Goal: Obtain resource: Download file/media

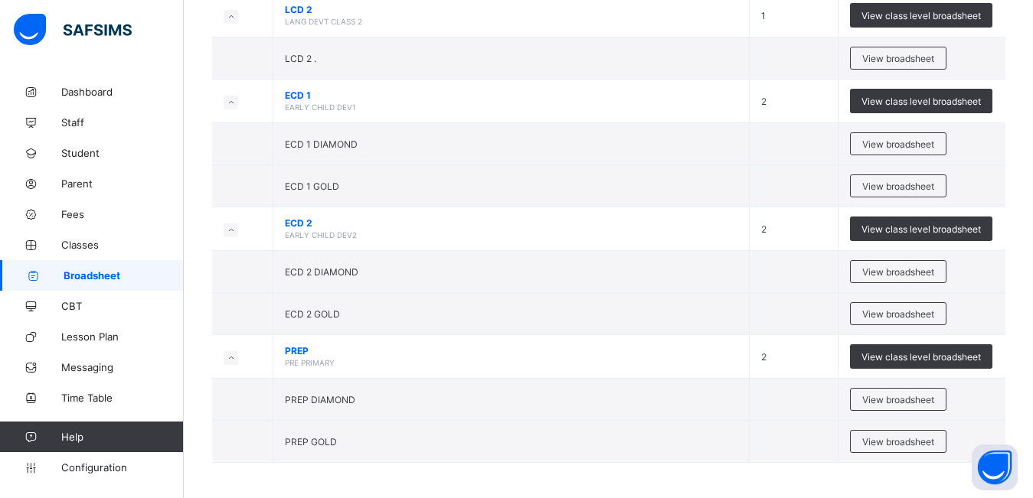
scroll to position [1215, 0]
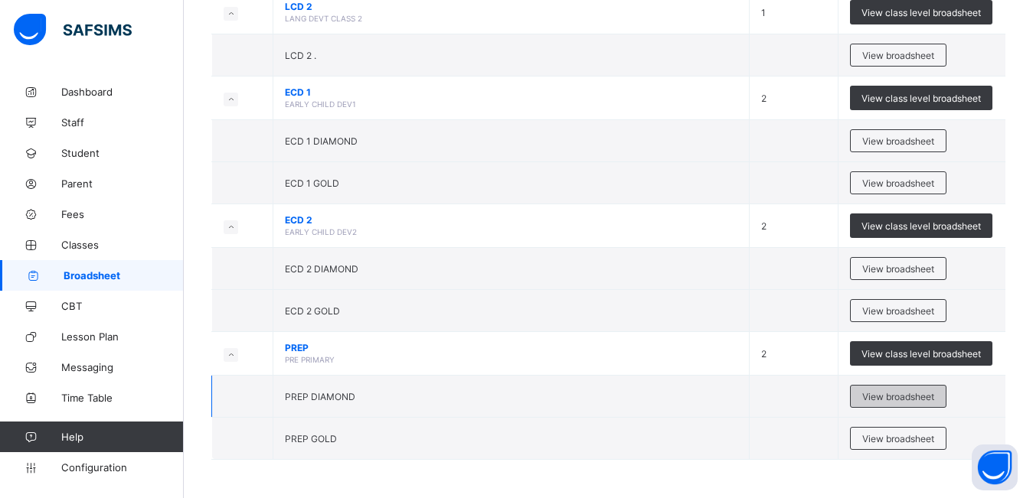
click at [885, 402] on span "View broadsheet" at bounding box center [898, 396] width 72 height 11
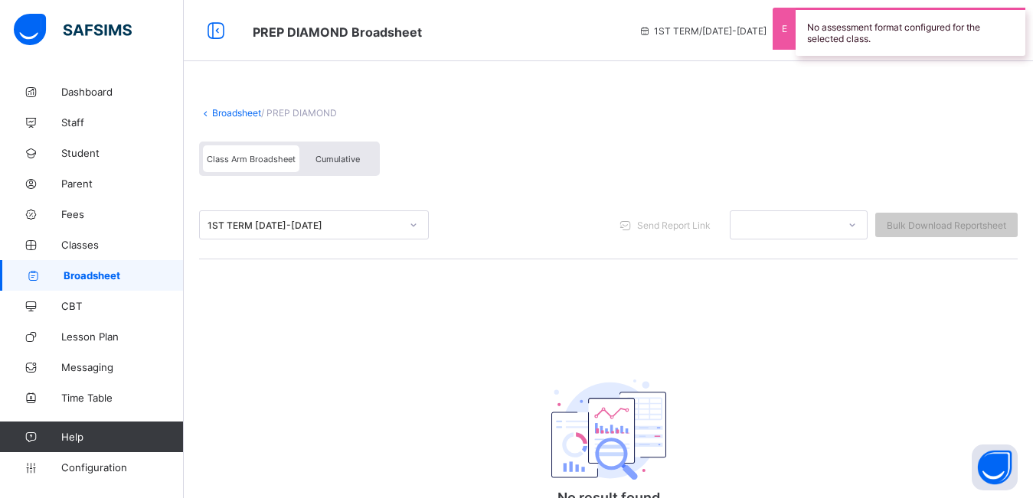
click at [325, 162] on span "Cumulative" at bounding box center [337, 159] width 44 height 11
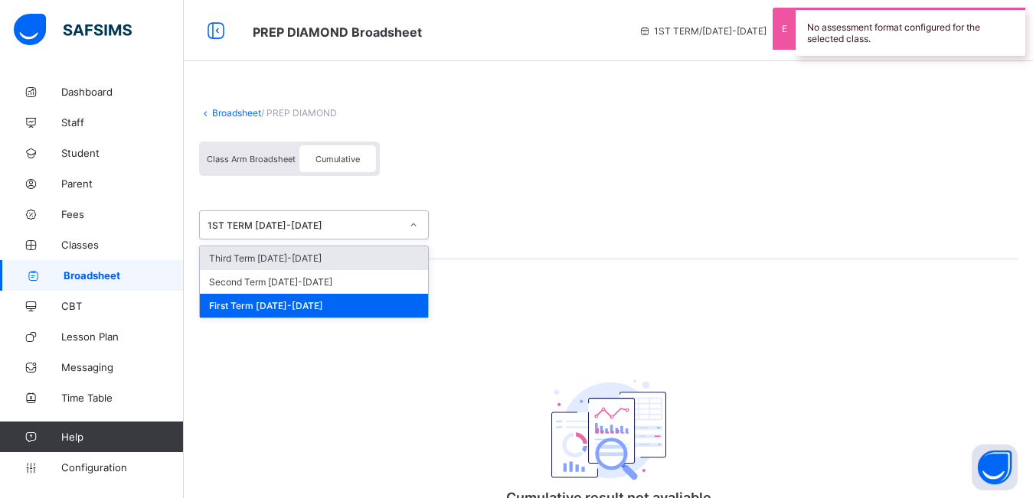
click at [286, 220] on div "1ST TERM [DATE]-[DATE]" at bounding box center [303, 225] width 193 height 11
click at [287, 256] on div "Third Term [DATE]-[DATE]" at bounding box center [314, 258] width 228 height 24
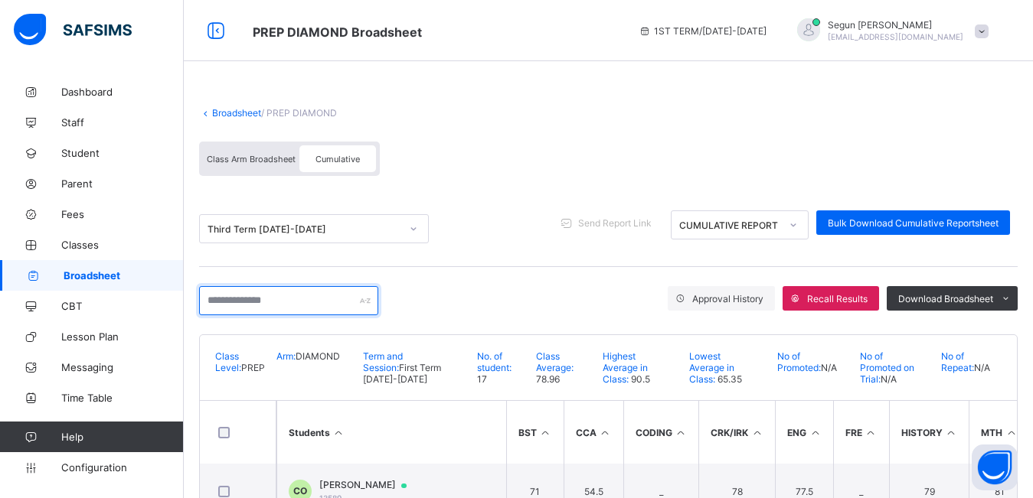
click at [286, 297] on input "text" at bounding box center [288, 300] width 179 height 29
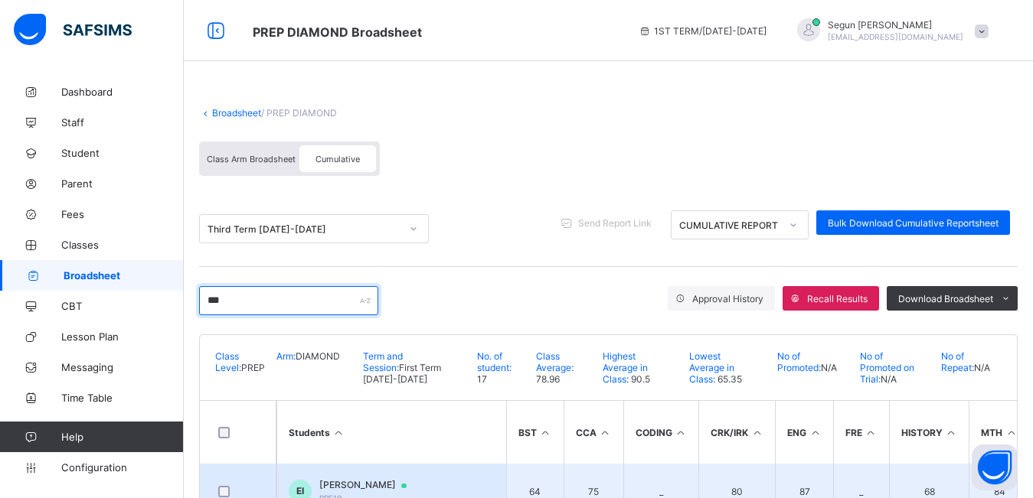
type input "***"
click at [380, 482] on span "[PERSON_NAME]" at bounding box center [370, 485] width 102 height 12
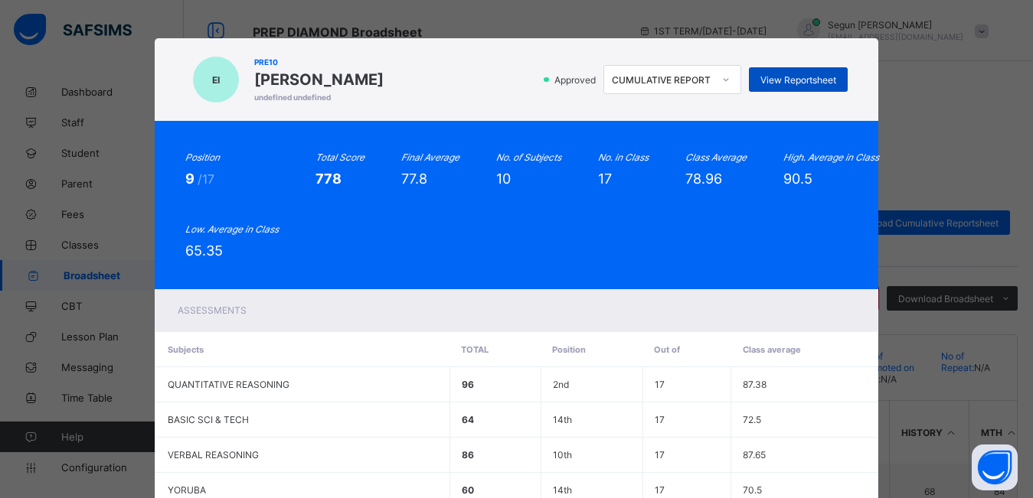
click at [804, 86] on div "View Reportsheet" at bounding box center [798, 79] width 99 height 24
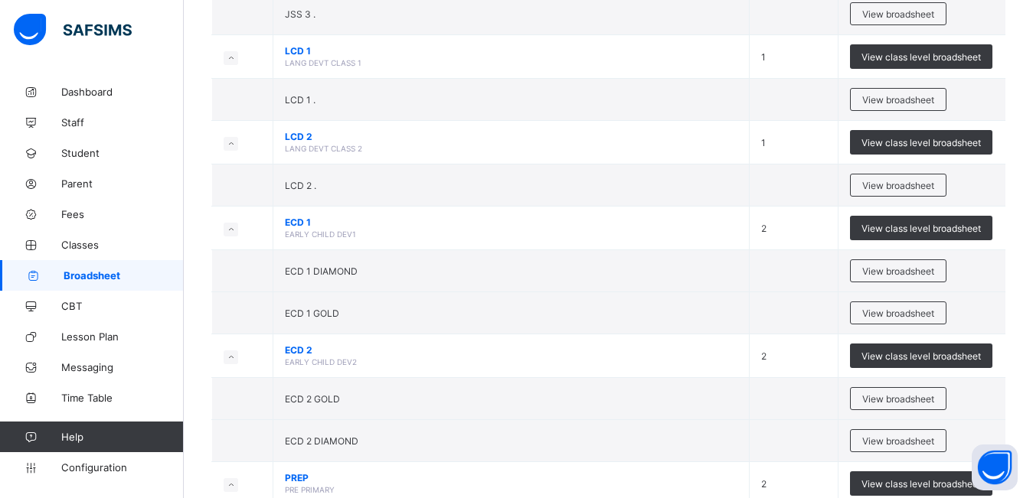
scroll to position [1049, 0]
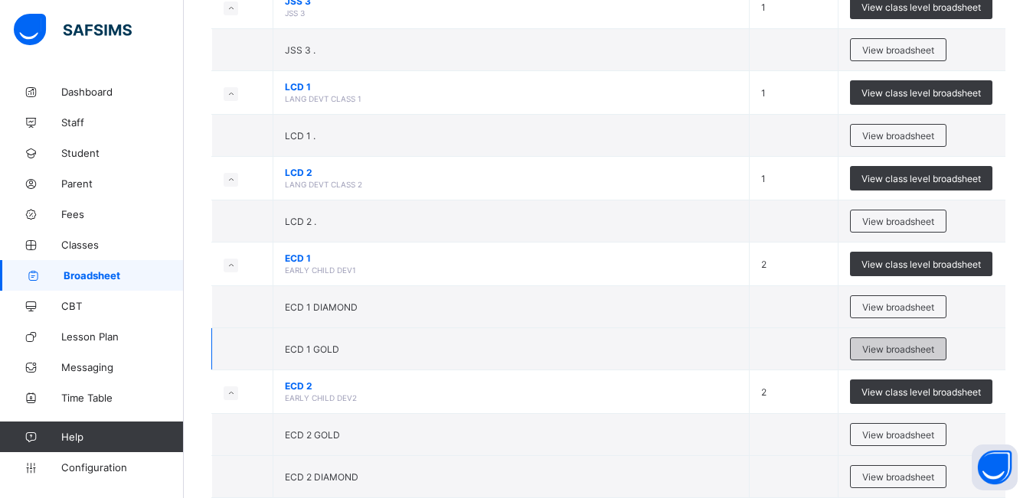
click at [894, 344] on span "View broadsheet" at bounding box center [898, 349] width 72 height 11
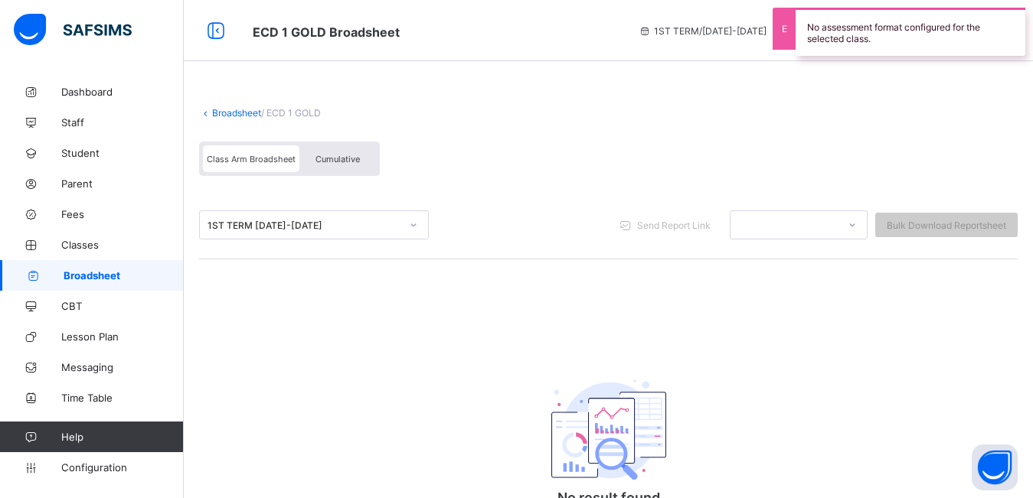
click at [331, 154] on span "Cumulative" at bounding box center [337, 159] width 44 height 11
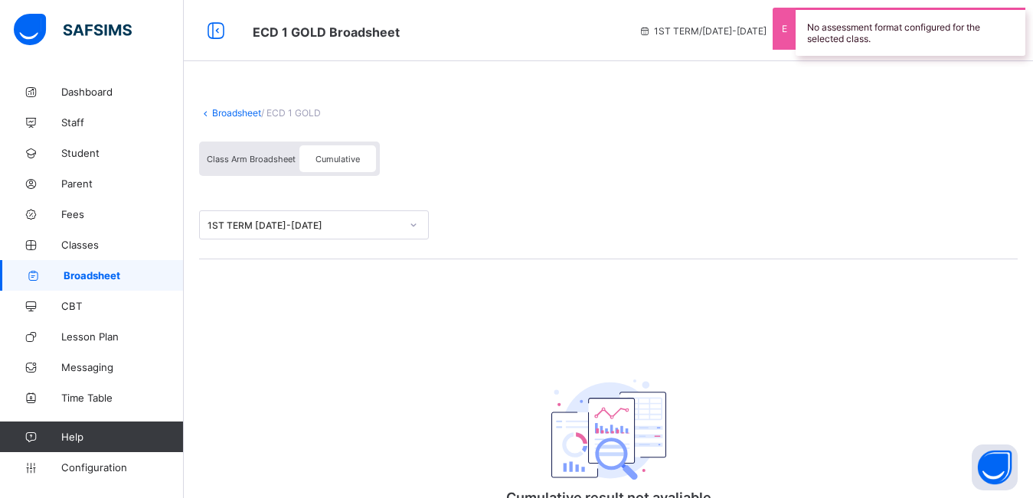
click at [294, 230] on div "1ST TERM [DATE]-[DATE]" at bounding box center [303, 225] width 193 height 11
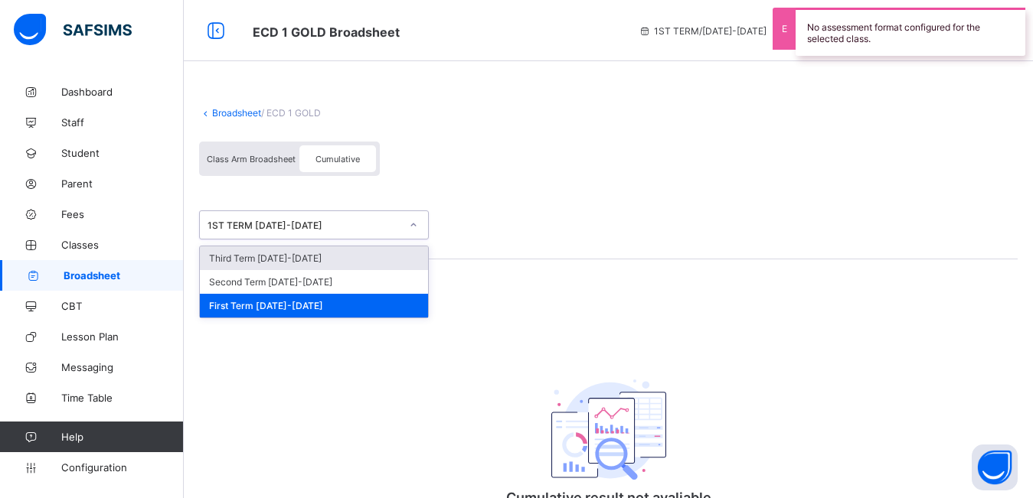
click at [302, 261] on div "Third Term [DATE]-[DATE]" at bounding box center [314, 258] width 228 height 24
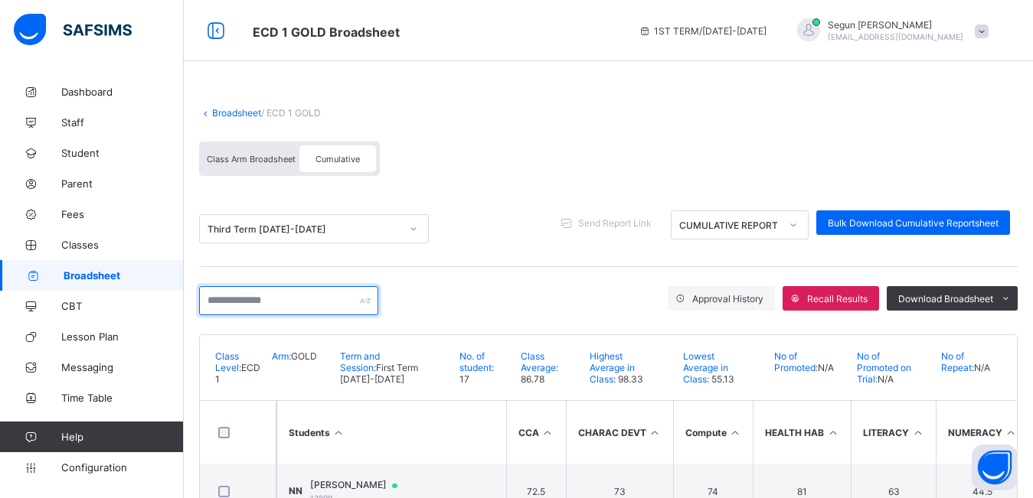
click at [286, 308] on input "text" at bounding box center [288, 300] width 179 height 29
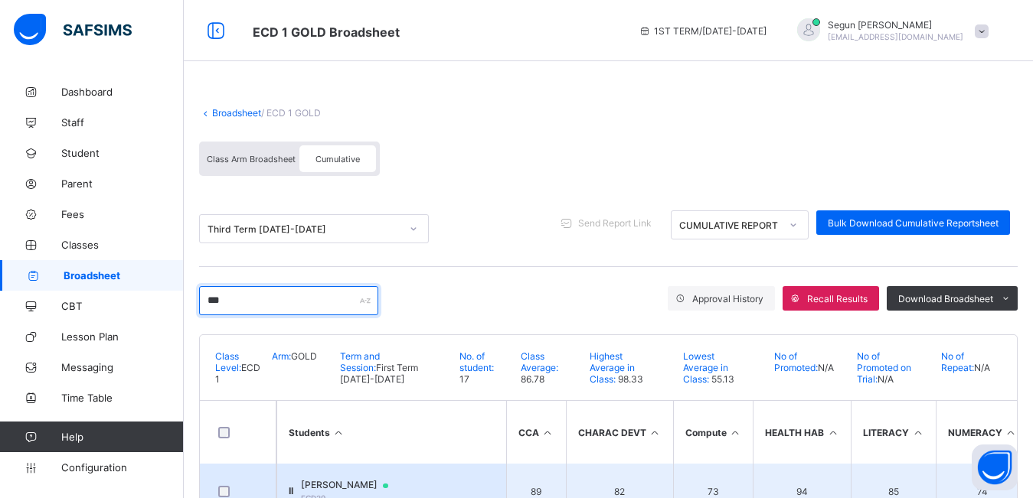
type input "***"
click at [352, 481] on span "[PERSON_NAME]" at bounding box center [352, 485] width 102 height 12
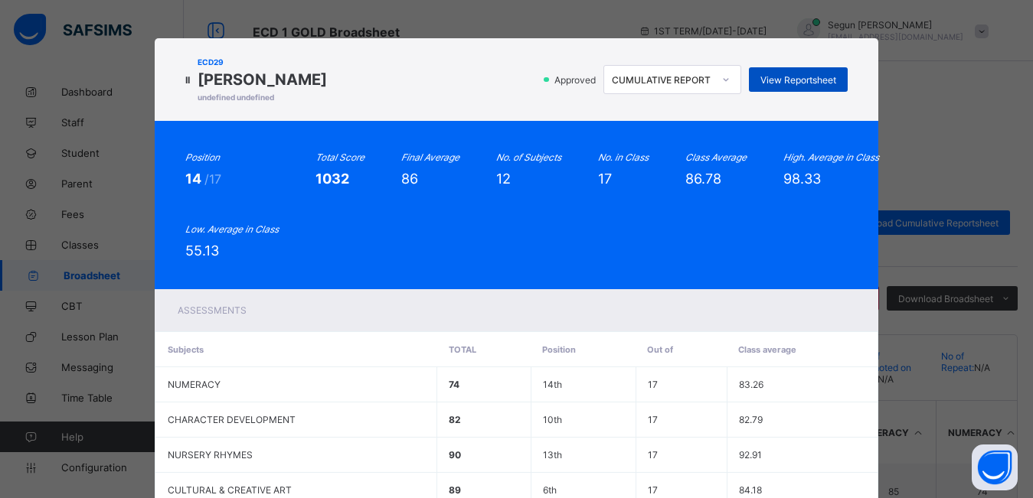
click at [781, 79] on span "View Reportsheet" at bounding box center [798, 79] width 76 height 11
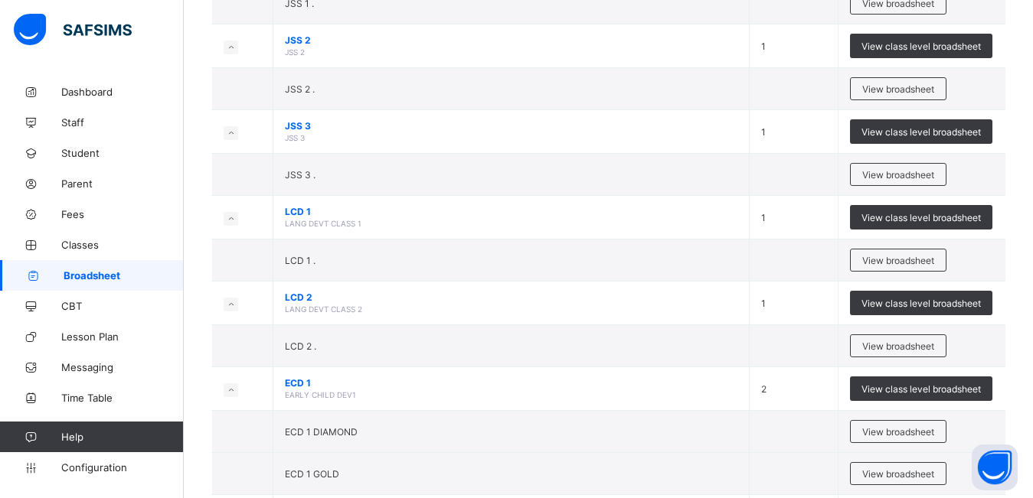
scroll to position [932, 0]
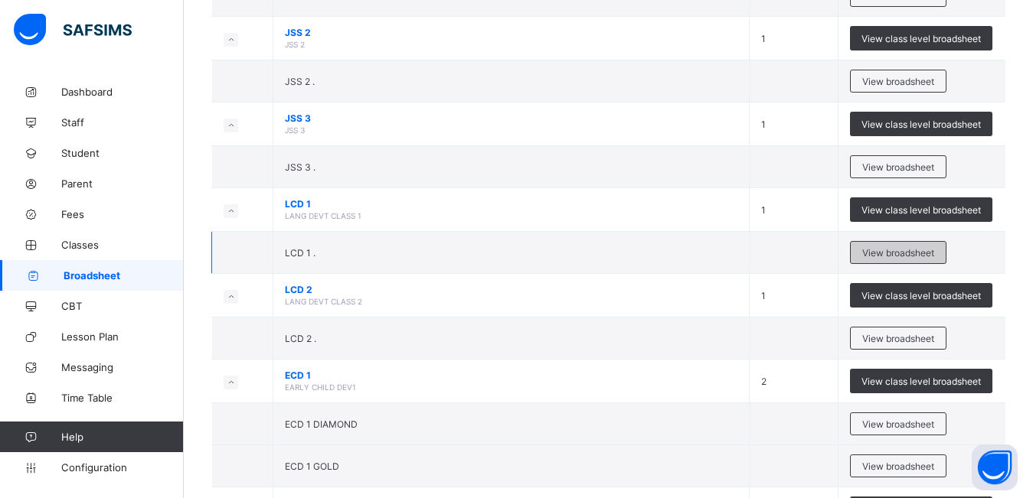
click at [906, 256] on span "View broadsheet" at bounding box center [898, 252] width 72 height 11
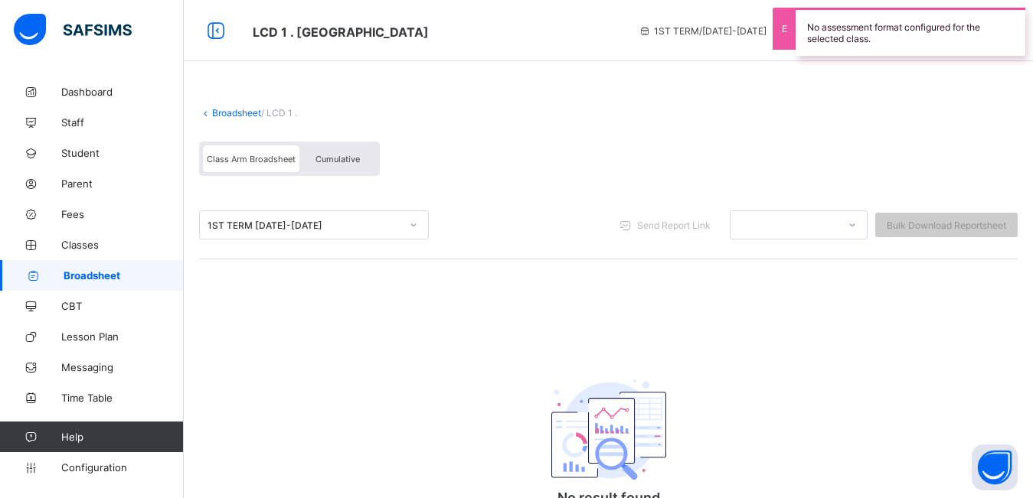
click at [331, 152] on div "Cumulative" at bounding box center [337, 158] width 77 height 27
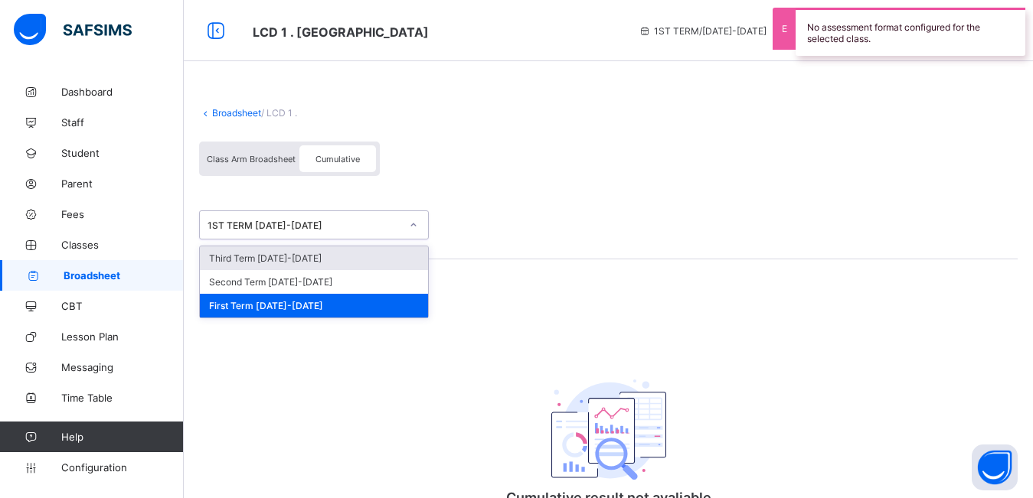
click at [289, 225] on div "1ST TERM [DATE]-[DATE]" at bounding box center [303, 225] width 193 height 11
click at [286, 254] on div "Third Term [DATE]-[DATE]" at bounding box center [314, 258] width 228 height 24
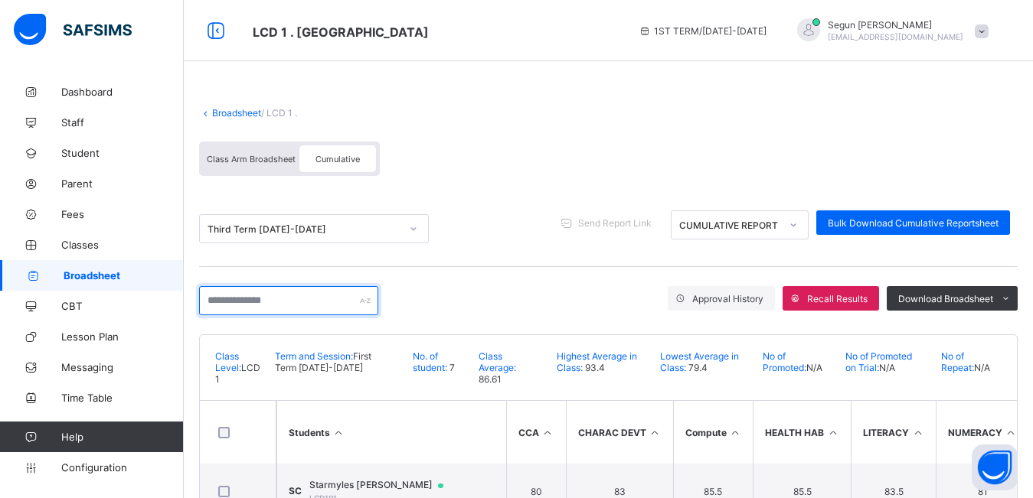
click at [290, 302] on input "text" at bounding box center [288, 300] width 179 height 29
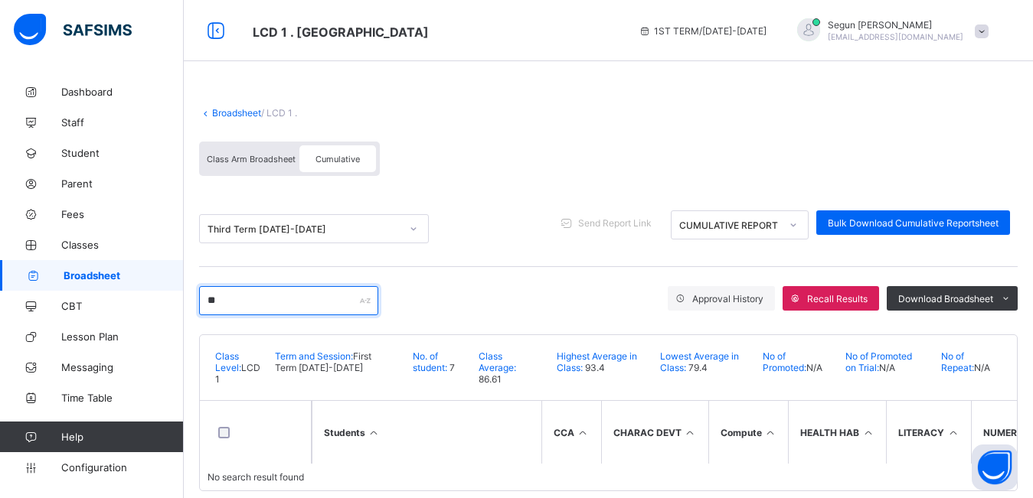
type input "***"
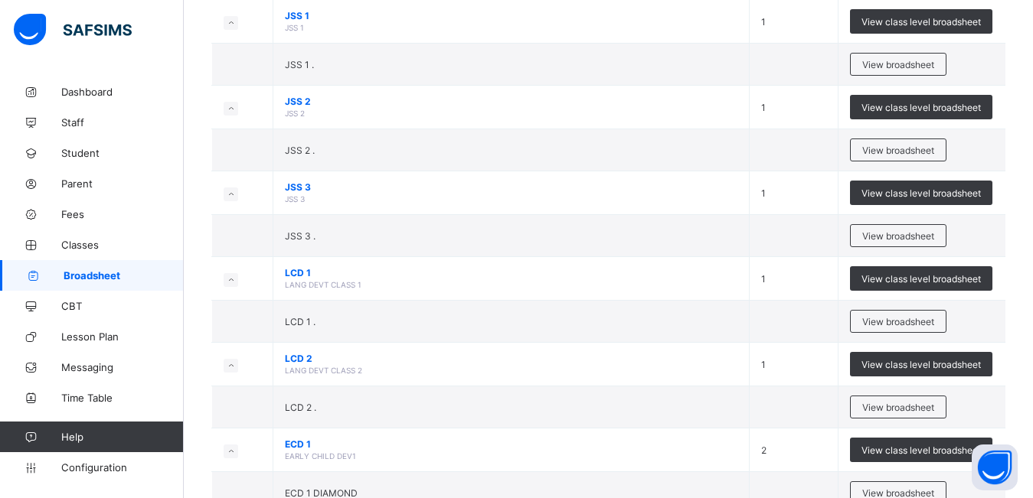
scroll to position [865, 0]
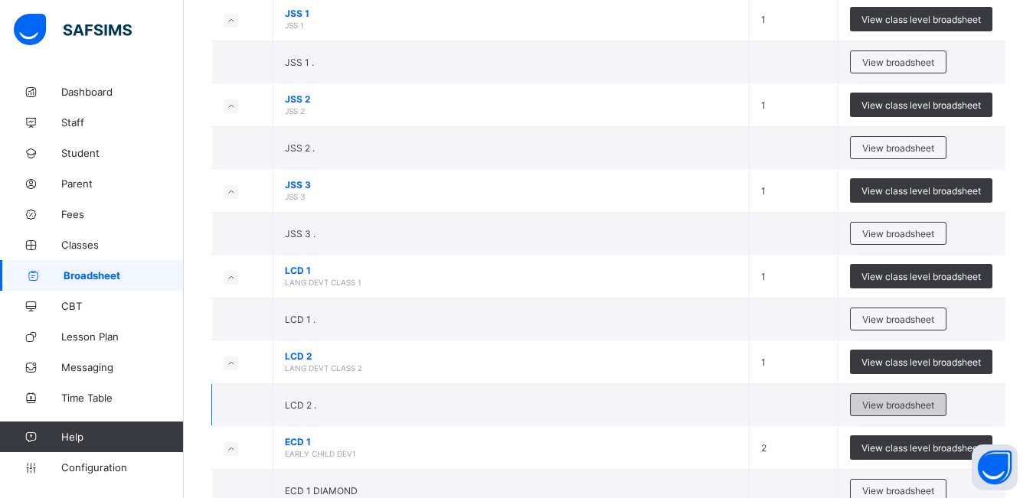
click at [893, 400] on span "View broadsheet" at bounding box center [898, 405] width 72 height 11
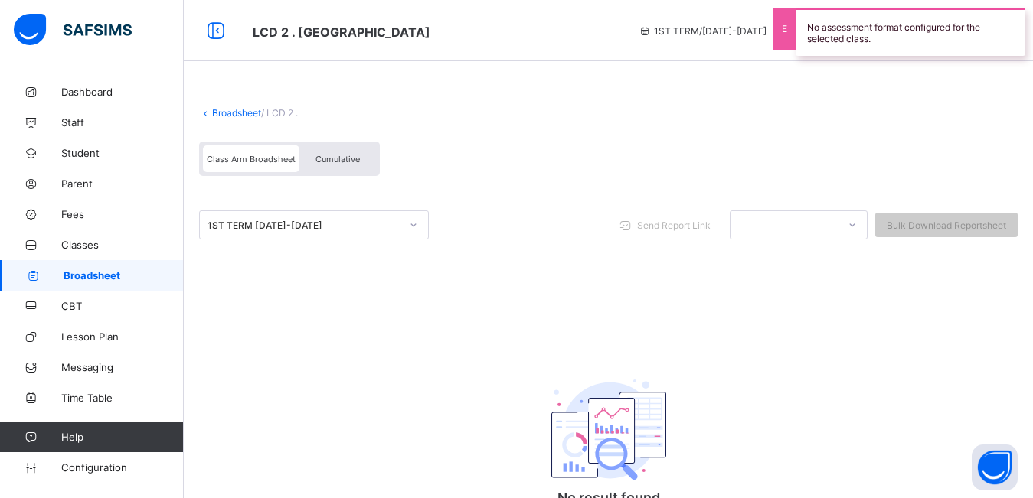
click at [328, 153] on div "Cumulative" at bounding box center [337, 158] width 77 height 27
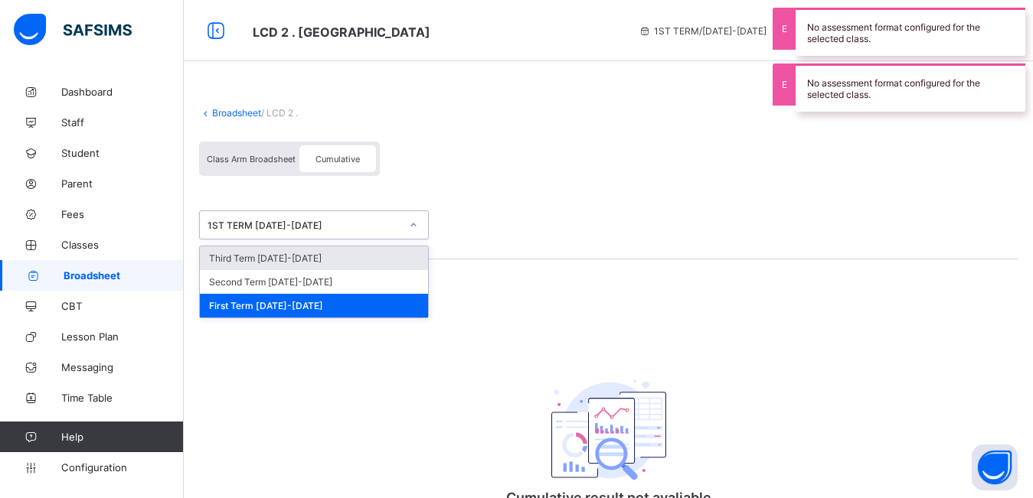
drag, startPoint x: 330, startPoint y: 224, endPoint x: 329, endPoint y: 259, distance: 35.2
click at [329, 240] on div "option Third Term [DATE]-[DATE] focused, 1 of 3. 3 results available. Use Up an…" at bounding box center [314, 225] width 230 height 29
click at [329, 259] on div "Third Term [DATE]-[DATE]" at bounding box center [314, 258] width 228 height 24
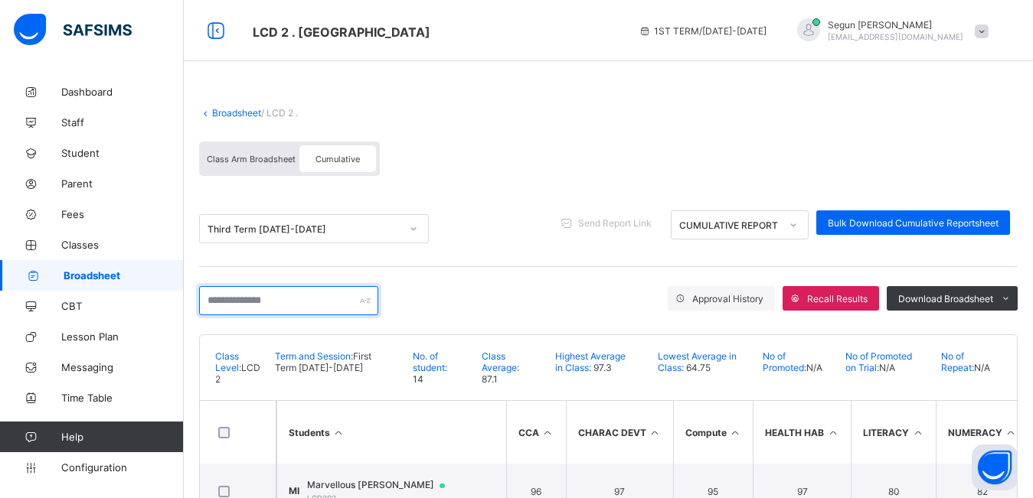
click at [300, 297] on input "text" at bounding box center [288, 300] width 179 height 29
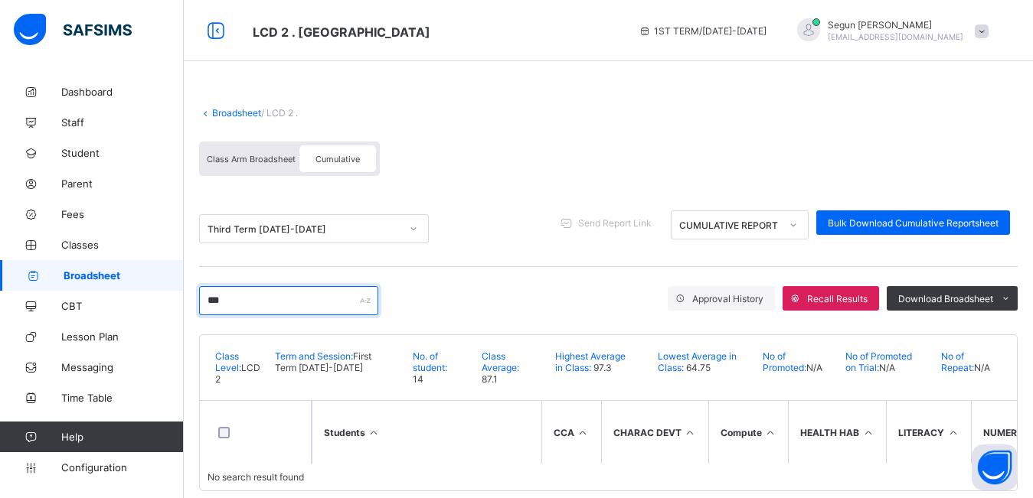
type input "***"
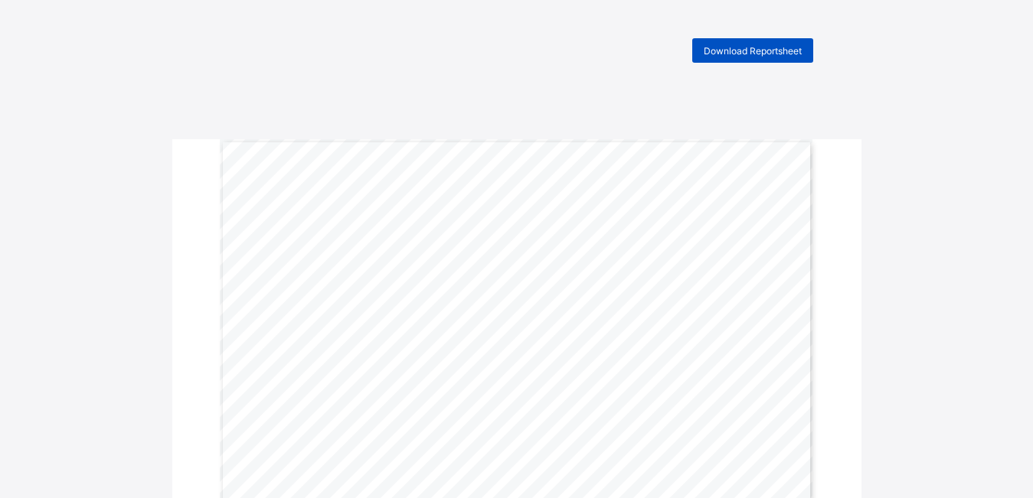
click at [728, 45] on span "Download Reportsheet" at bounding box center [752, 50] width 98 height 11
click at [755, 52] on span "Download Reportsheet" at bounding box center [752, 50] width 98 height 11
